Goal: Communication & Community: Answer question/provide support

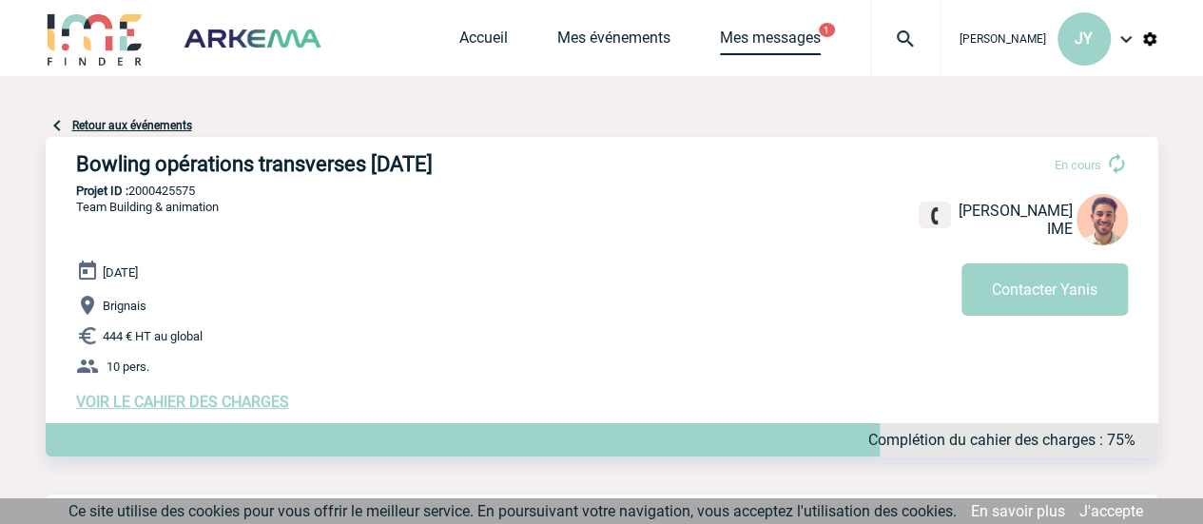
click at [819, 34] on link "Mes messages" at bounding box center [770, 42] width 101 height 27
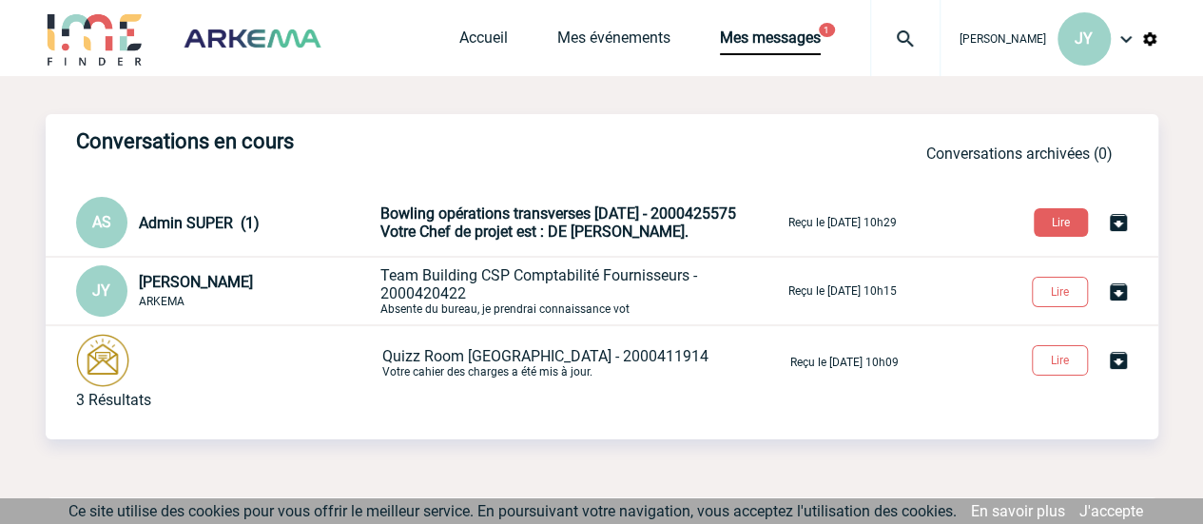
click at [551, 225] on span "Votre Chef de projet est : DE [PERSON_NAME]." at bounding box center [534, 232] width 308 height 18
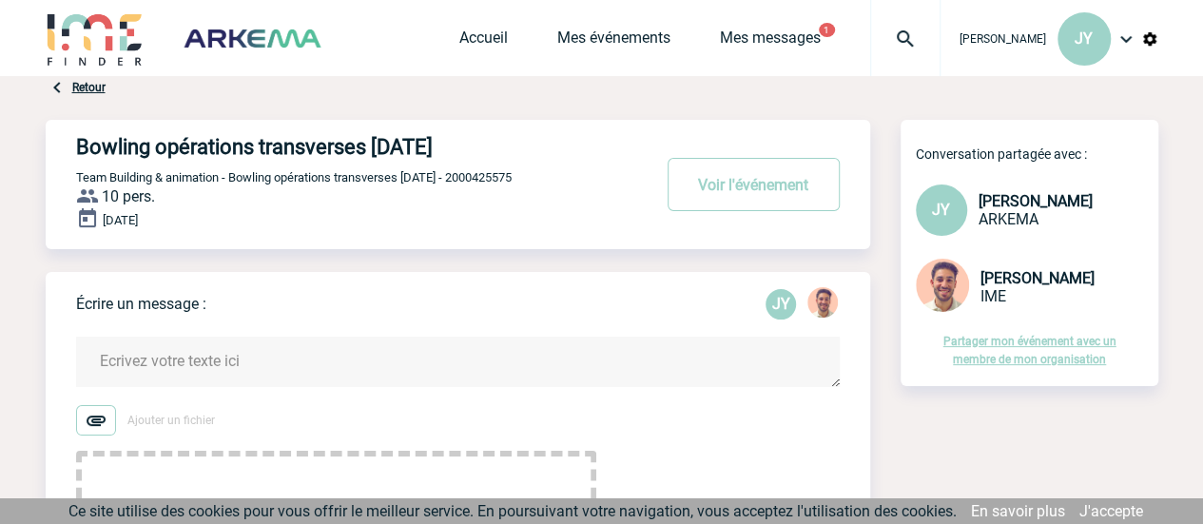
click at [102, 34] on img at bounding box center [95, 38] width 99 height 54
